Goal: Task Accomplishment & Management: Manage account settings

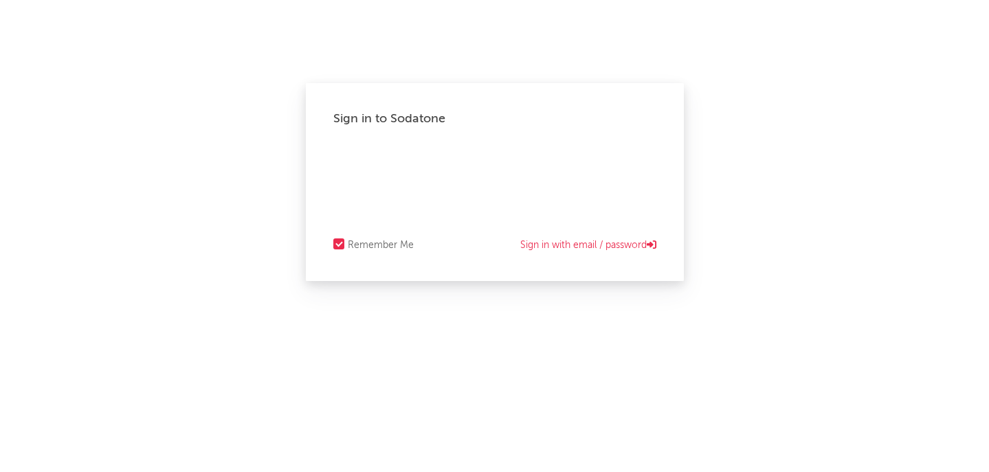
select select "warner_chappell"
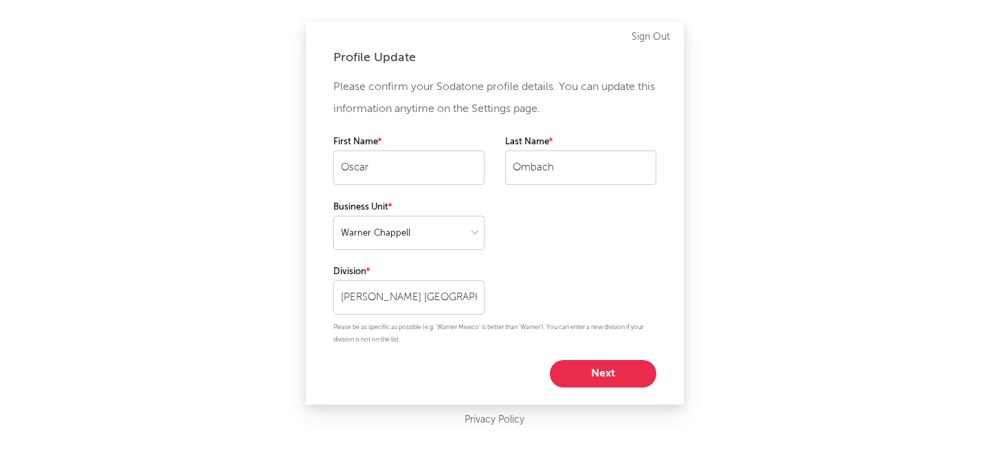
click at [576, 372] on button "Next" at bounding box center [603, 373] width 107 height 27
select select "manager"
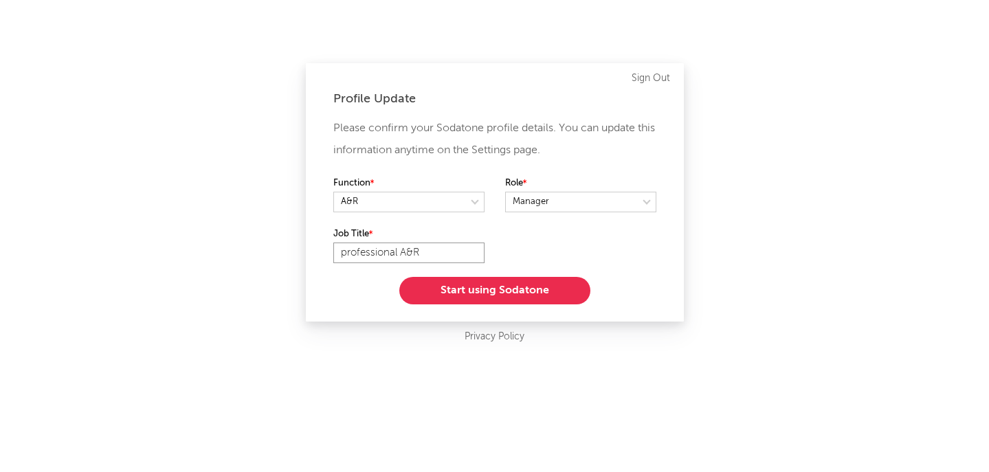
click at [388, 252] on input "professional A&R" at bounding box center [408, 253] width 151 height 21
click at [645, 202] on select at bounding box center [580, 202] width 151 height 21
click at [635, 243] on div "Please confirm your Sodatone profile details. You can update this information a…" at bounding box center [494, 211] width 323 height 187
click at [342, 252] on input "Creative A&R" at bounding box center [408, 253] width 151 height 21
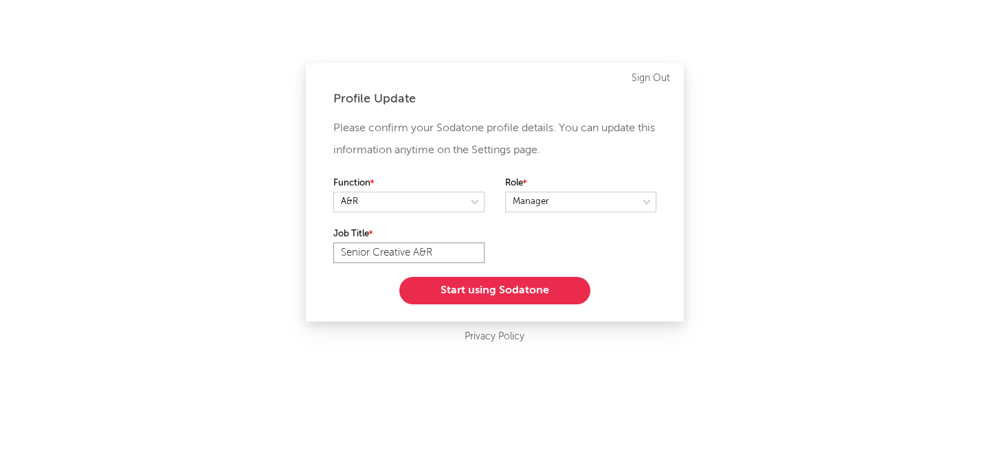
type input "Senior Creative A&R"
click at [498, 291] on button "Start using Sodatone" at bounding box center [494, 290] width 191 height 27
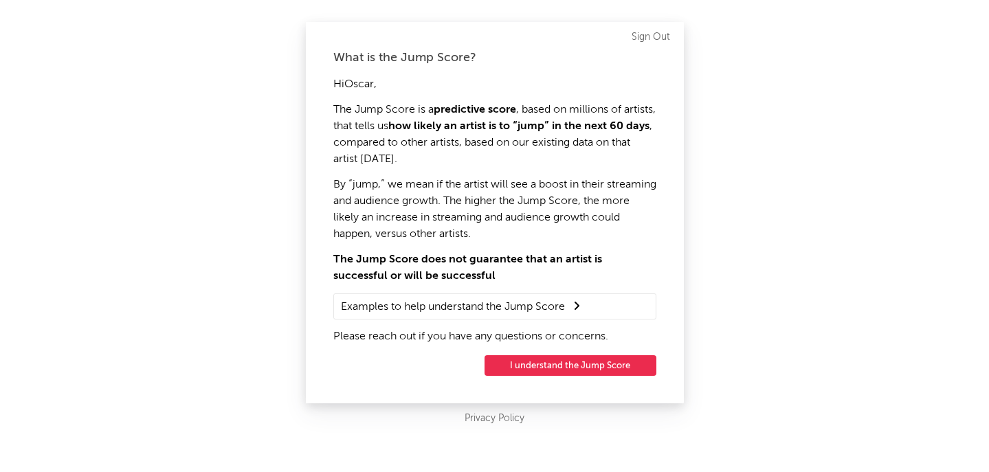
click at [528, 362] on button "I understand the Jump Score" at bounding box center [570, 365] width 172 height 21
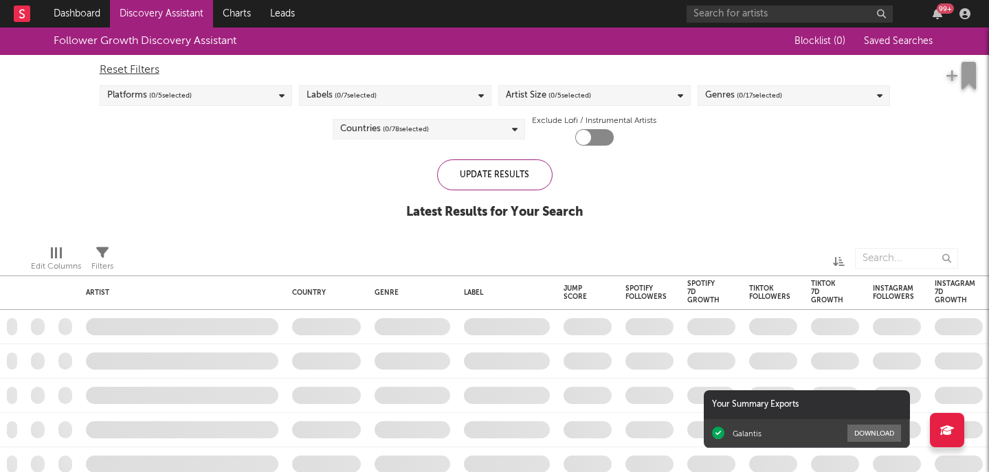
checkbox input "true"
